Goal: Task Accomplishment & Management: Manage account settings

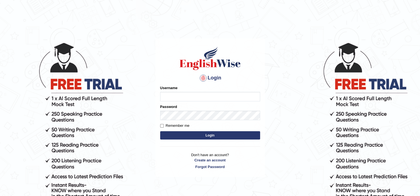
type input "jay1314"
click at [173, 132] on button "Login" at bounding box center [210, 135] width 100 height 8
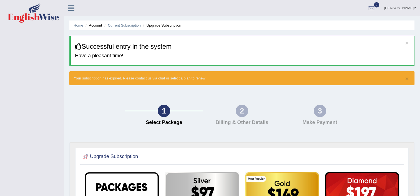
click at [242, 113] on div "2" at bounding box center [241, 111] width 12 height 12
click at [80, 25] on link "Home" at bounding box center [78, 25] width 10 height 4
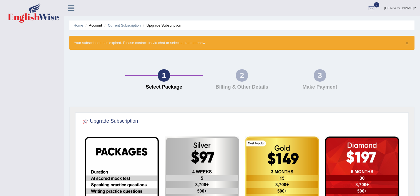
click at [72, 6] on icon at bounding box center [71, 7] width 6 height 7
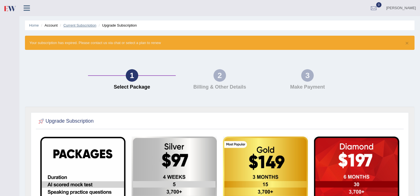
click at [75, 23] on link "Current Subscription" at bounding box center [79, 25] width 33 height 4
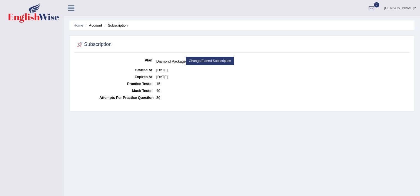
click at [115, 21] on ul "Home Account Subscription" at bounding box center [241, 26] width 345 height 10
click at [115, 26] on li "Subscription" at bounding box center [115, 25] width 25 height 5
click at [80, 27] on link "Home" at bounding box center [78, 25] width 10 height 4
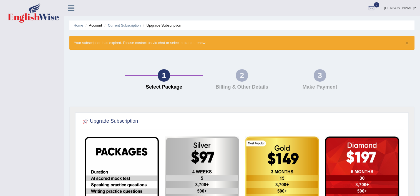
click at [69, 8] on icon at bounding box center [71, 7] width 6 height 7
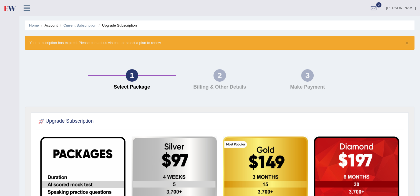
click at [75, 27] on link "Current Subscription" at bounding box center [79, 25] width 33 height 4
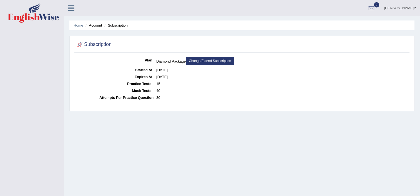
click at [119, 24] on li "Subscription" at bounding box center [115, 25] width 25 height 5
click at [78, 26] on link "Home" at bounding box center [78, 25] width 10 height 4
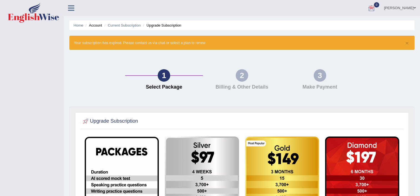
click at [375, 11] on div at bounding box center [371, 8] width 8 height 8
click at [353, 26] on link "See All Alerts" at bounding box center [337, 23] width 31 height 6
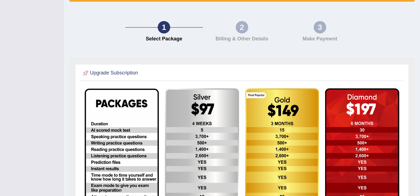
scroll to position [89, 0]
